Goal: Task Accomplishment & Management: Manage account settings

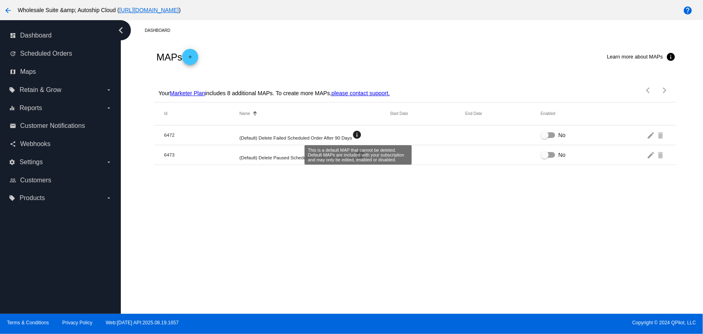
drag, startPoint x: 233, startPoint y: 140, endPoint x: 358, endPoint y: 137, distance: 125.0
click at [358, 137] on mat-row "6472 (Default) Delete Failed Scheduled Order After 90 Days info No edit delete" at bounding box center [415, 135] width 522 height 20
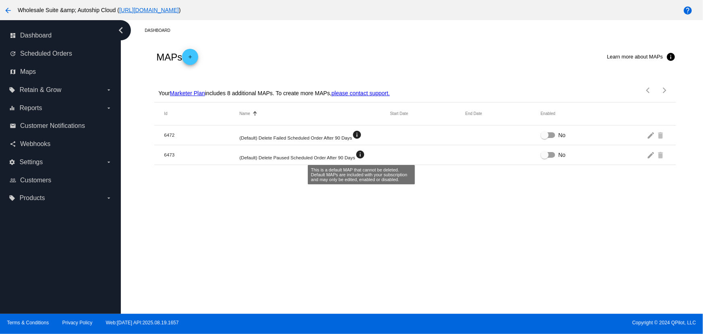
drag, startPoint x: 238, startPoint y: 160, endPoint x: 358, endPoint y: 159, distance: 120.5
click at [363, 158] on mat-row "6473 (Default) Delete Paused Scheduled Order After 90 Days info No edit delete" at bounding box center [415, 155] width 522 height 20
click at [652, 133] on mat-icon "edit" at bounding box center [652, 135] width 10 height 12
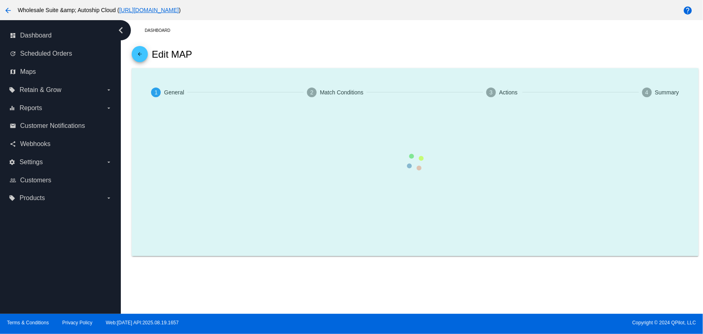
type input "(Default) Delete Failed Scheduled Order After 90 Days"
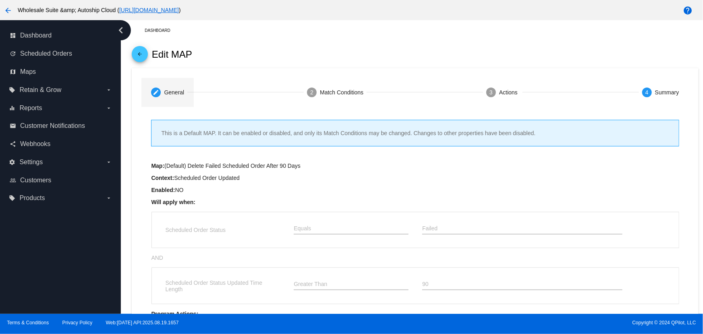
click at [175, 96] on mat-step-header "create General" at bounding box center [168, 92] width 52 height 29
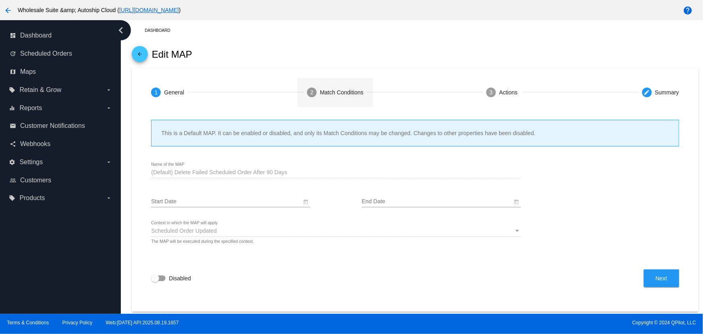
click at [336, 92] on div "Match Conditions" at bounding box center [342, 92] width 44 height 6
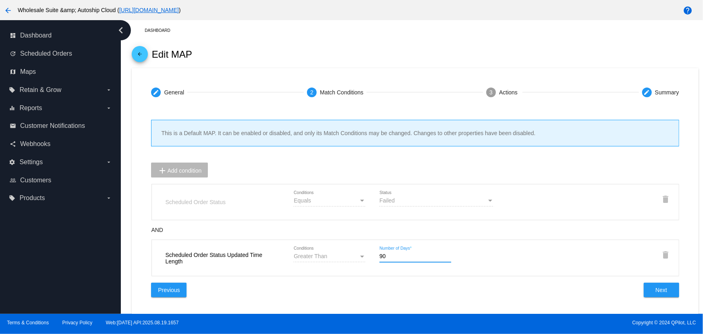
drag, startPoint x: 400, startPoint y: 255, endPoint x: 371, endPoint y: 256, distance: 29.0
click at [373, 256] on div "90 Number of Days *" at bounding box center [416, 257] width 86 height 23
type input "3"
type input "30"
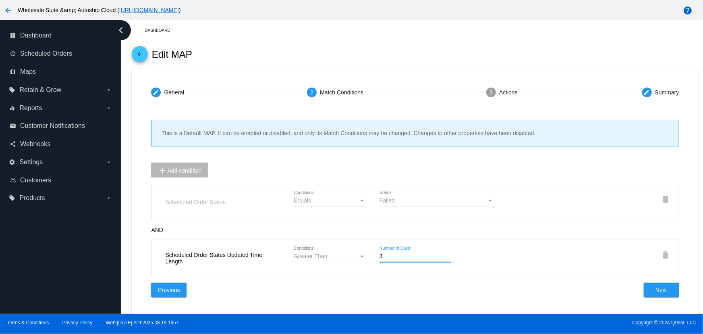
type input "30"
click at [644, 290] on button "Next" at bounding box center [661, 290] width 35 height 15
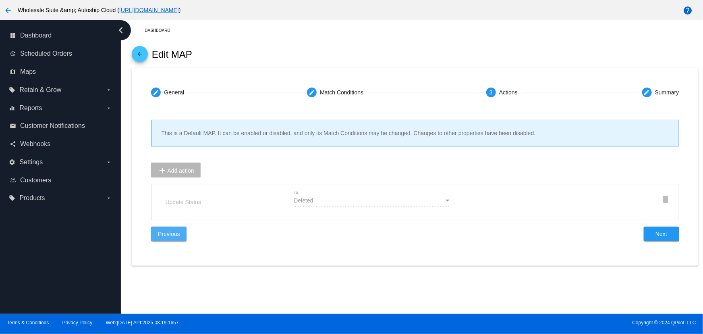
click at [156, 234] on button "Previous" at bounding box center [168, 234] width 35 height 15
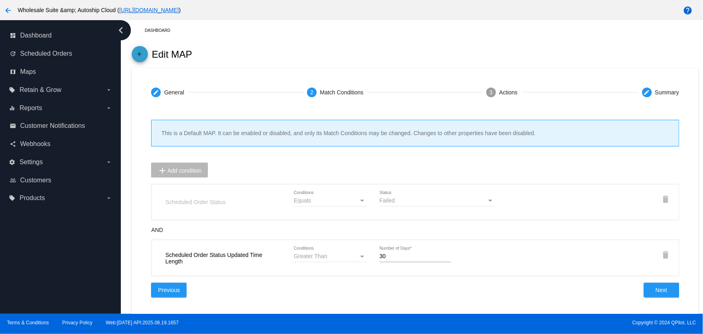
click at [137, 52] on mat-icon "arrow_back" at bounding box center [140, 56] width 10 height 10
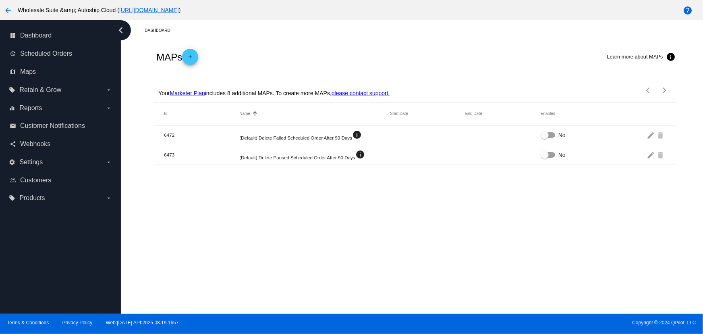
click at [252, 60] on div "MAPs add Learn more about MAPs info" at bounding box center [415, 57] width 522 height 32
click at [253, 60] on div "MAPs add Learn more about MAPs info" at bounding box center [415, 57] width 522 height 32
drag, startPoint x: 260, startPoint y: 137, endPoint x: 370, endPoint y: 141, distance: 110.5
click at [370, 141] on mat-row "6472 (Default) Delete Failed Scheduled Order After 90 Days info No edit delete" at bounding box center [415, 135] width 522 height 20
click at [548, 134] on div at bounding box center [545, 135] width 8 height 8
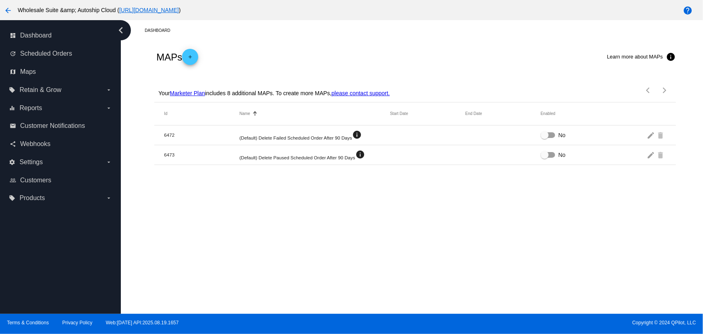
click at [545, 138] on input "No" at bounding box center [545, 138] width 0 height 0
checkbox input "true"
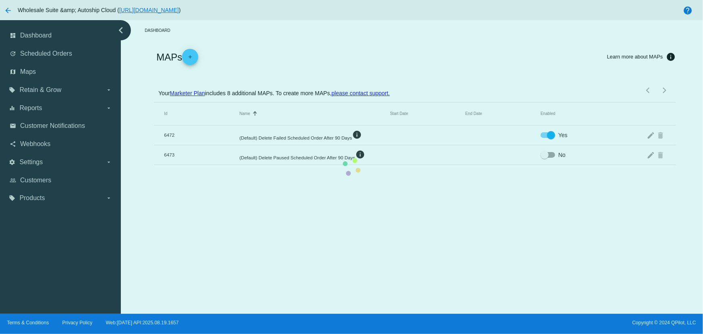
click at [549, 156] on mat-table "Id Name Sorted by Name ascending Start Date End Date Enabled 6472 (Default) Del…" at bounding box center [415, 133] width 522 height 62
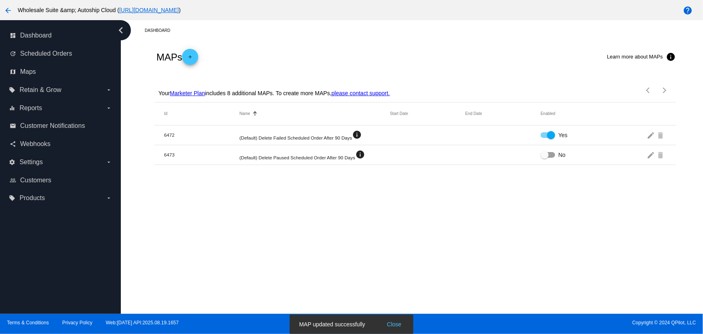
click at [551, 156] on div at bounding box center [548, 155] width 15 height 6
click at [545, 158] on input "No" at bounding box center [545, 158] width 0 height 0
checkbox input "true"
